Goal: Check status: Check status

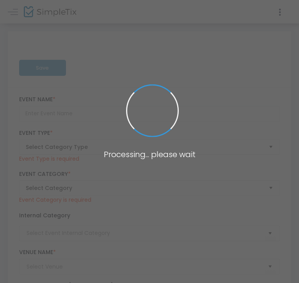
type input "PASS THE OKRA - The SheATL Summer Theater Festival 2025"
type textarea "PASS THE OKRA By [PERSON_NAME] A messy, post-[PERSON_NAME] coming-of-age play."
type input "Buy Tickets"
type input "SheATL In-Person"
type input "7 [GEOGRAPHIC_DATA] (7 Stages)"
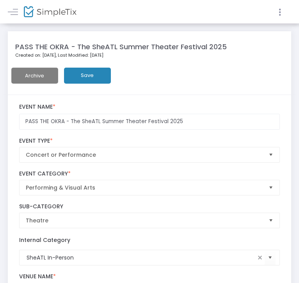
click at [277, 12] on icon at bounding box center [279, 12] width 7 height 10
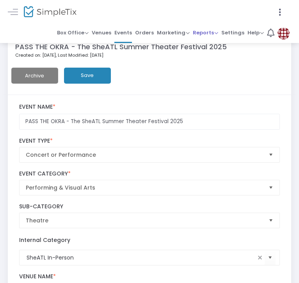
click at [210, 32] on span "Reports" at bounding box center [205, 32] width 25 height 7
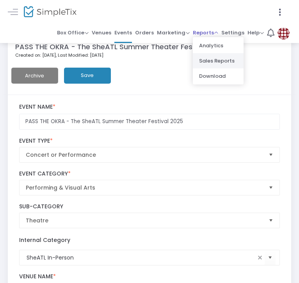
click at [214, 63] on li "Sales Reports" at bounding box center [218, 60] width 51 height 15
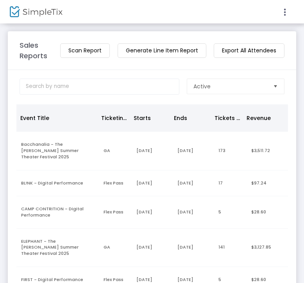
click at [79, 102] on div at bounding box center [152, 141] width 304 height 283
click at [79, 87] on input at bounding box center [100, 86] width 160 height 16
type input "a"
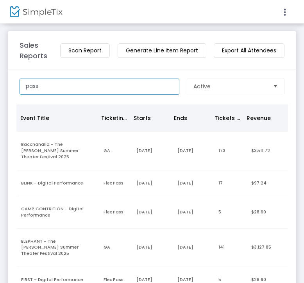
type input "pass"
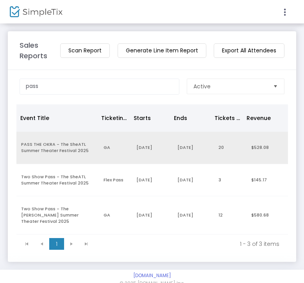
click at [65, 148] on td "PASS THE OKRA - The SheATL Summer Theater Festival 2025" at bounding box center [57, 148] width 82 height 32
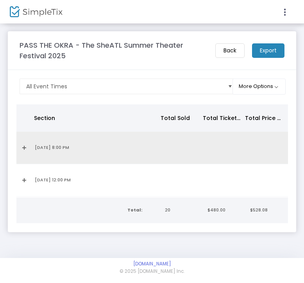
click at [64, 148] on td "[DATE] 8:00 PM" at bounding box center [94, 148] width 129 height 32
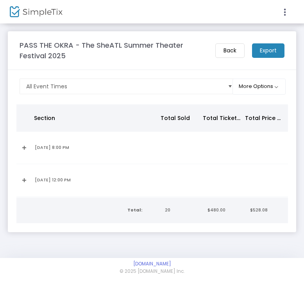
click at [24, 145] on link "Expand Details" at bounding box center [23, 147] width 4 height 12
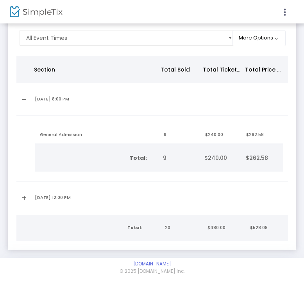
scroll to position [51, 0]
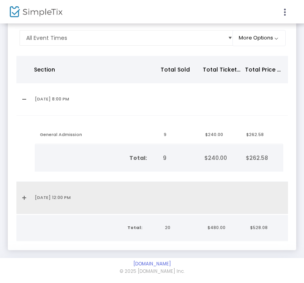
click at [24, 194] on link "Expand Details" at bounding box center [23, 197] width 4 height 12
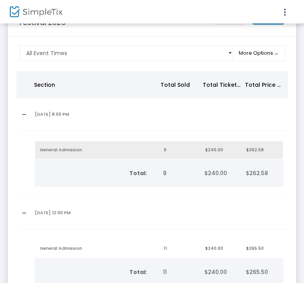
scroll to position [0, 0]
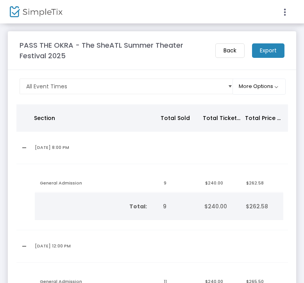
click at [230, 48] on m-button "Back" at bounding box center [229, 50] width 29 height 14
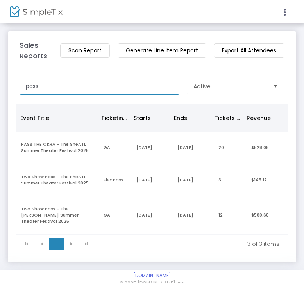
drag, startPoint x: 63, startPoint y: 86, endPoint x: -56, endPoint y: 83, distance: 119.1
click at [0, 83] on html "Processing... please wait Box Office Sell Tickets Bookings Sell Season Pass Ven…" at bounding box center [152, 141] width 304 height 283
type input "mariposa"
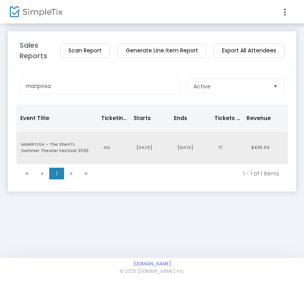
click at [54, 157] on td "MARIPOSA - The SheATL Summer Theater Festival 2025" at bounding box center [57, 148] width 82 height 32
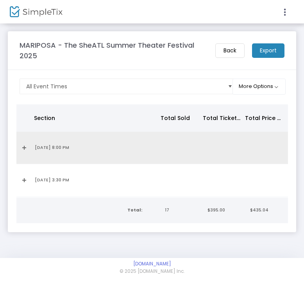
click at [23, 150] on link "Expand Details" at bounding box center [23, 147] width 4 height 12
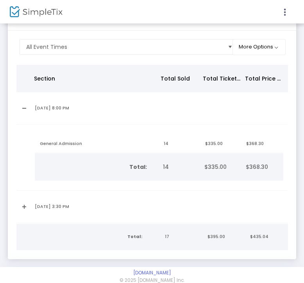
scroll to position [51, 0]
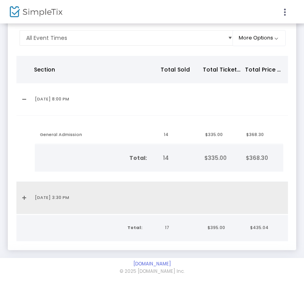
click at [25, 197] on link "Expand Details" at bounding box center [23, 197] width 4 height 12
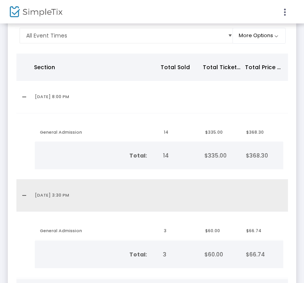
scroll to position [0, 0]
